Goal: Information Seeking & Learning: Understand process/instructions

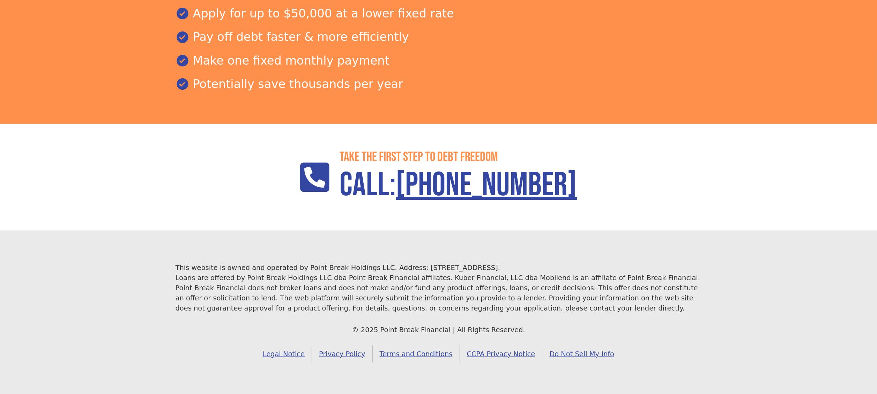
scroll to position [925, 0]
click at [309, 351] on link "Legal Notice" at bounding box center [284, 353] width 56 height 17
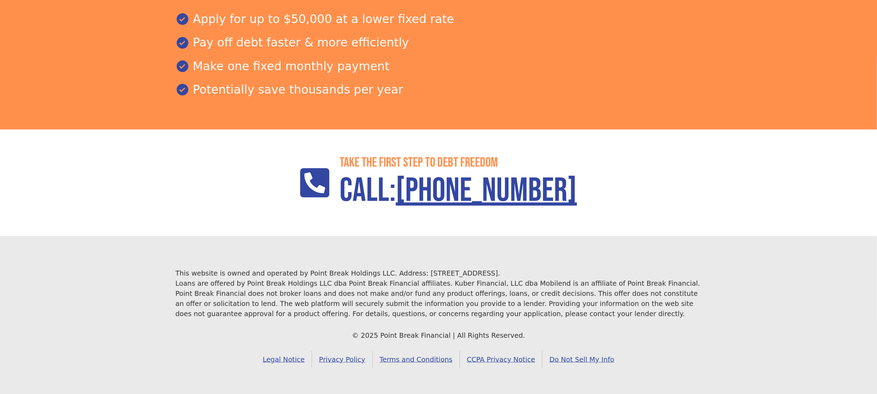
scroll to position [925, 0]
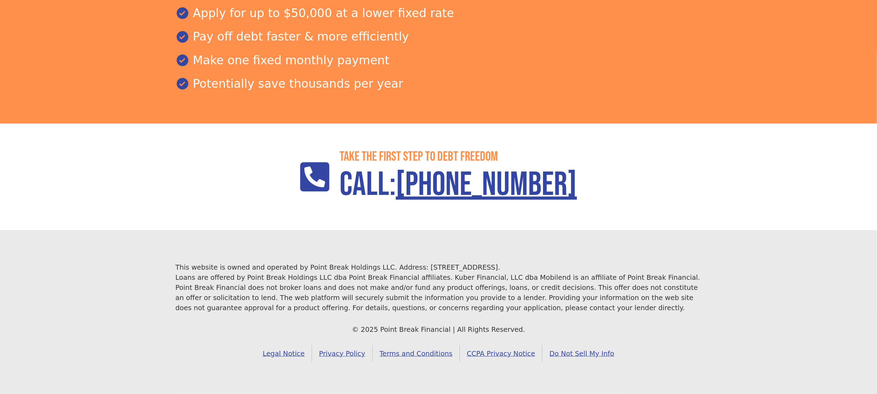
click at [436, 352] on link "Terms and Conditions" at bounding box center [416, 353] width 87 height 17
click at [305, 350] on link "Legal Notice" at bounding box center [284, 353] width 56 height 17
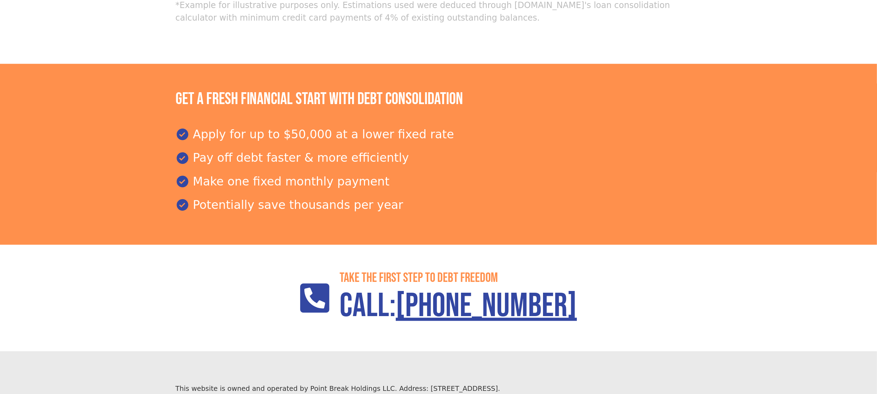
scroll to position [925, 0]
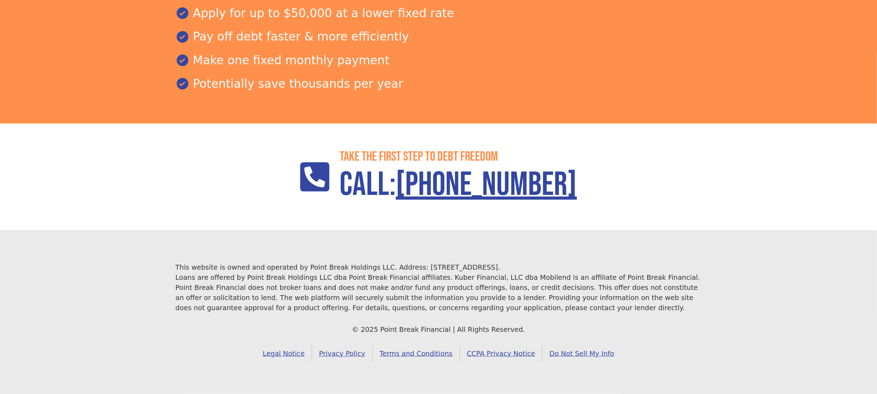
click at [358, 350] on link "Privacy Policy" at bounding box center [342, 353] width 60 height 17
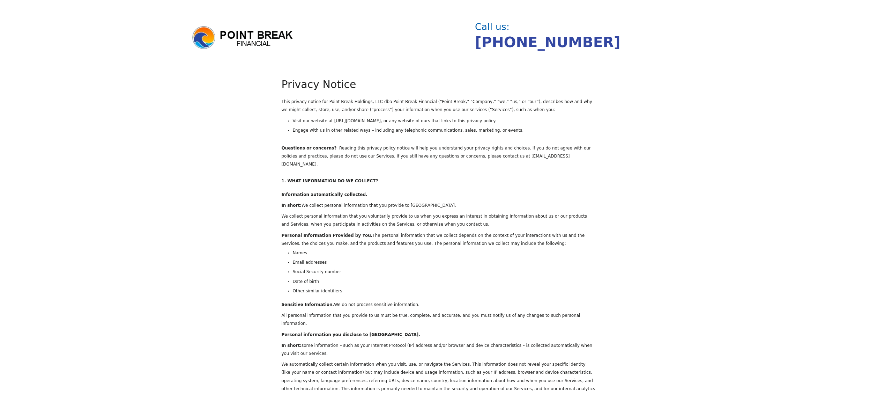
drag, startPoint x: 629, startPoint y: 116, endPoint x: 626, endPoint y: 144, distance: 28.1
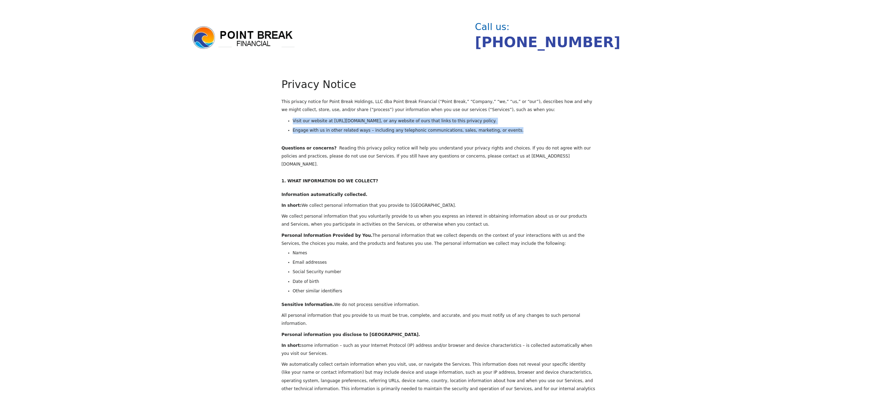
click at [257, 26] on img at bounding box center [243, 37] width 105 height 25
click at [257, 35] on img at bounding box center [243, 37] width 105 height 25
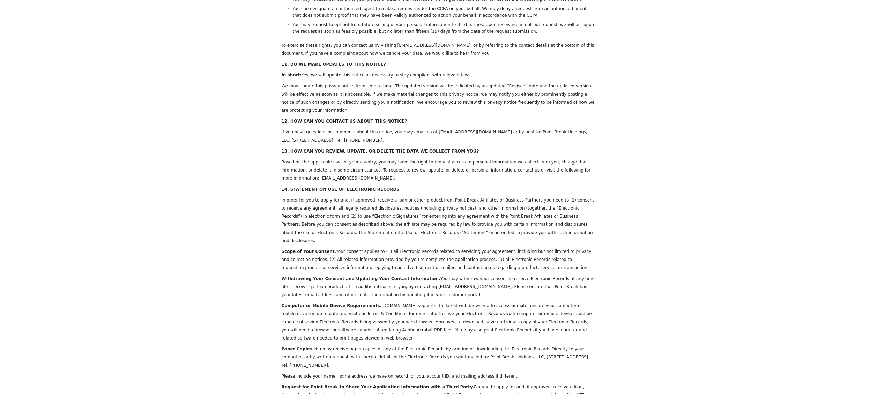
scroll to position [2518, 0]
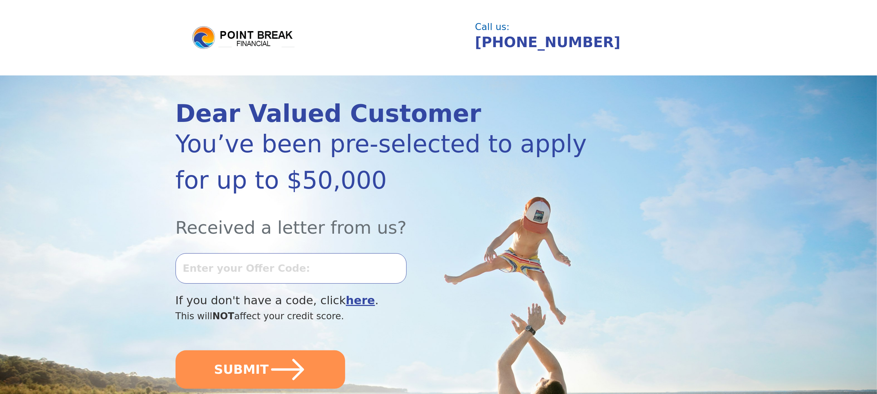
click at [239, 29] on img at bounding box center [243, 37] width 105 height 25
click at [237, 32] on img at bounding box center [243, 37] width 105 height 25
